Goal: Information Seeking & Learning: Understand process/instructions

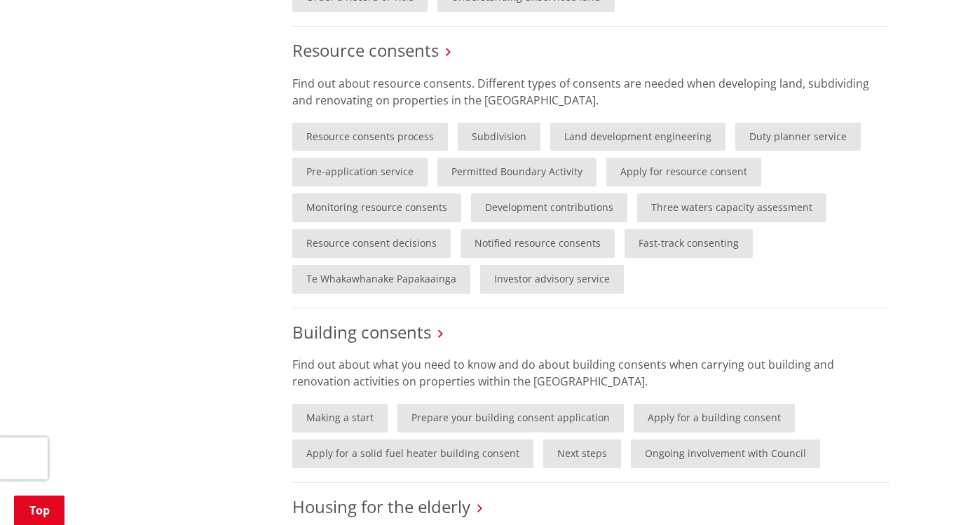
scroll to position [818, 0]
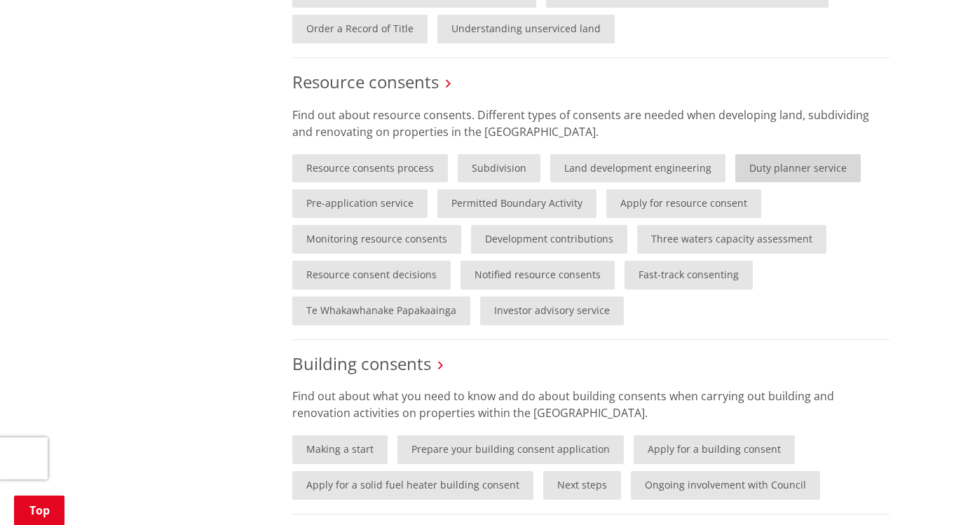
click at [793, 177] on link "Duty planner service" at bounding box center [797, 168] width 125 height 29
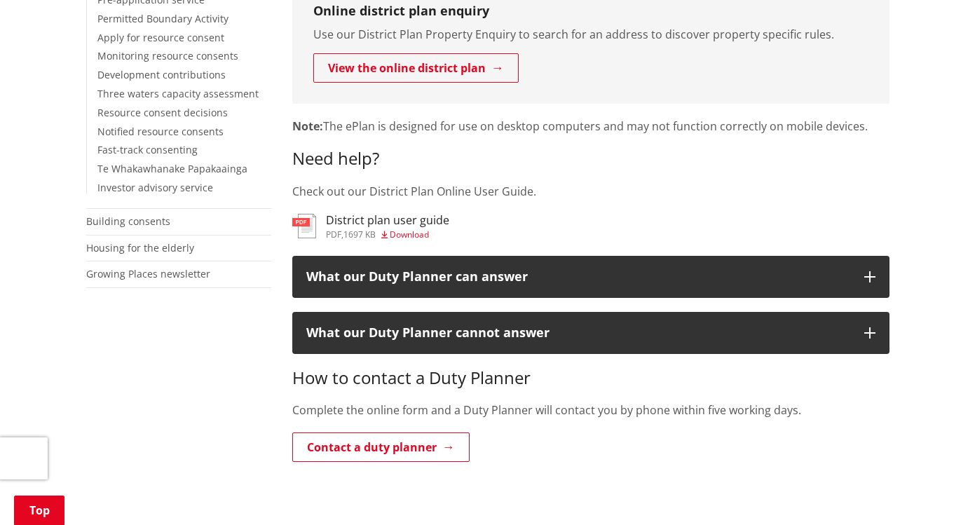
scroll to position [491, 0]
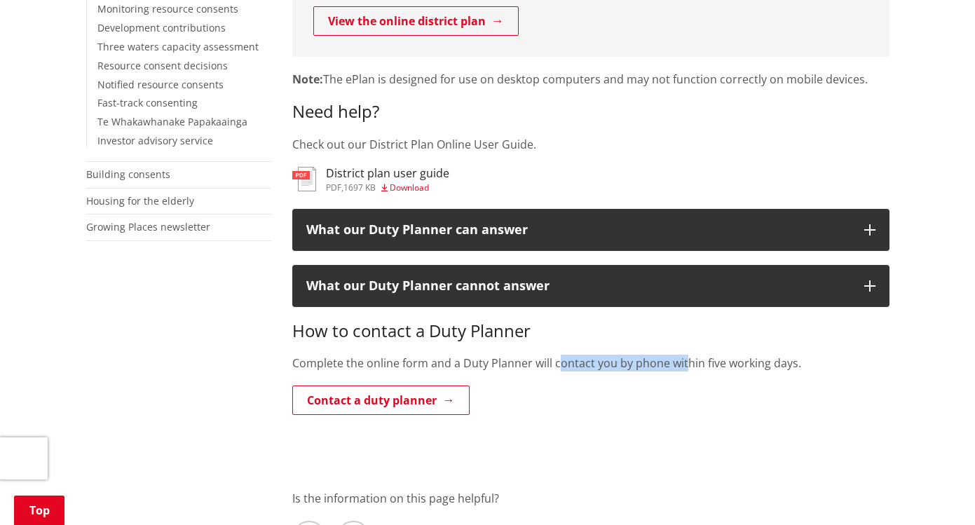
drag, startPoint x: 559, startPoint y: 370, endPoint x: 724, endPoint y: 367, distance: 164.7
click at [706, 367] on p "Complete the online form and a Duty Planner will contact you by phone within fi…" at bounding box center [590, 363] width 597 height 17
drag, startPoint x: 729, startPoint y: 367, endPoint x: 773, endPoint y: 367, distance: 44.2
click at [758, 367] on p "Complete the online form and a Duty Planner will contact you by phone within fi…" at bounding box center [590, 363] width 597 height 17
click at [774, 367] on p "Complete the online form and a Duty Planner will contact you by phone within fi…" at bounding box center [590, 363] width 597 height 17
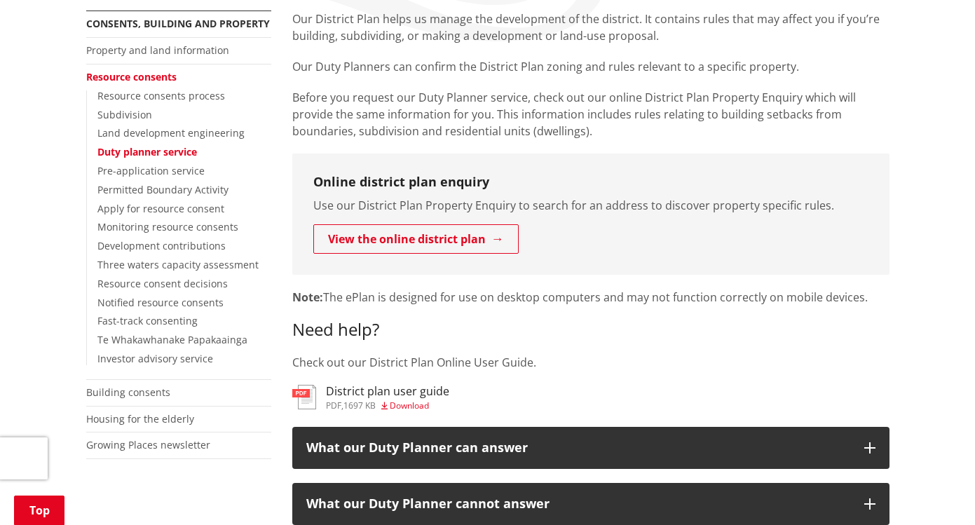
scroll to position [163, 0]
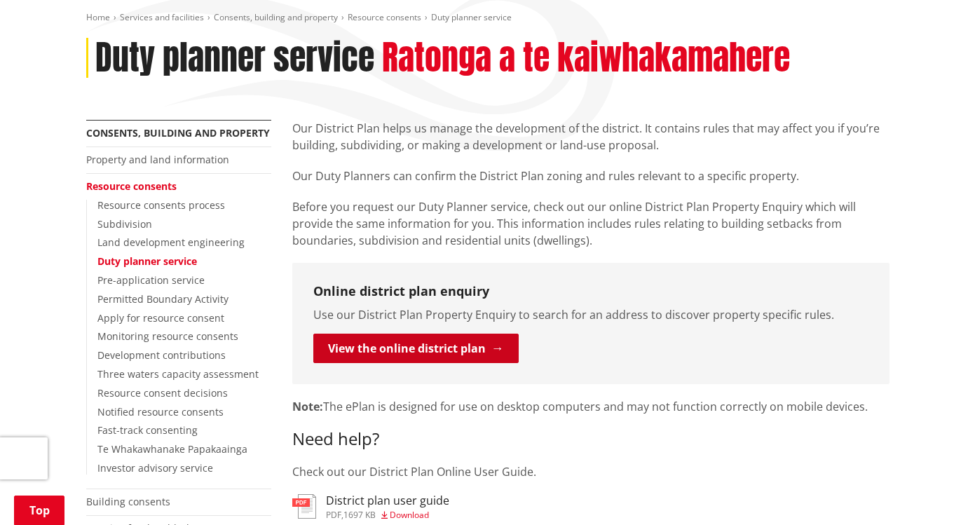
click at [442, 354] on link "View the online district plan" at bounding box center [415, 348] width 205 height 29
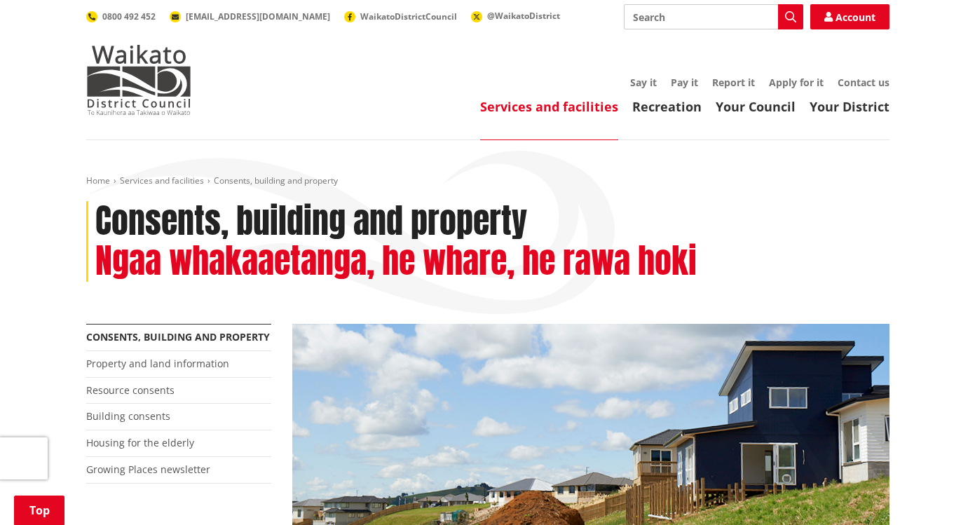
scroll to position [818, 0]
